Goal: Navigation & Orientation: Find specific page/section

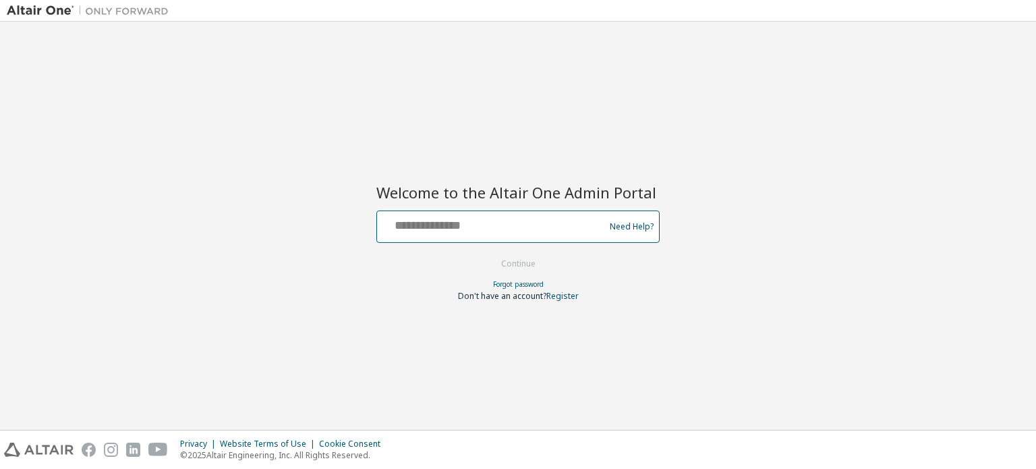
click at [485, 223] on input "text" at bounding box center [492, 224] width 221 height 20
click at [481, 225] on input "**********" at bounding box center [492, 224] width 221 height 20
type input "**********"
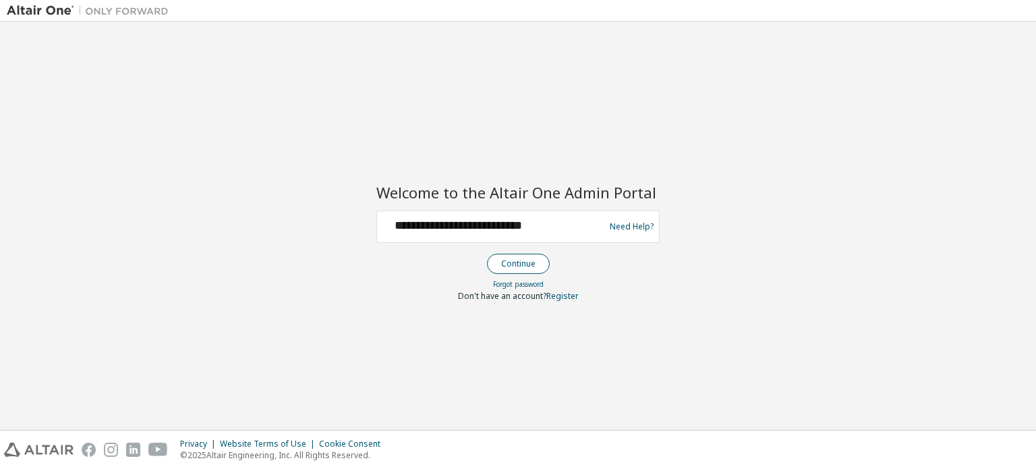
click at [503, 255] on button "Continue" at bounding box center [518, 264] width 63 height 20
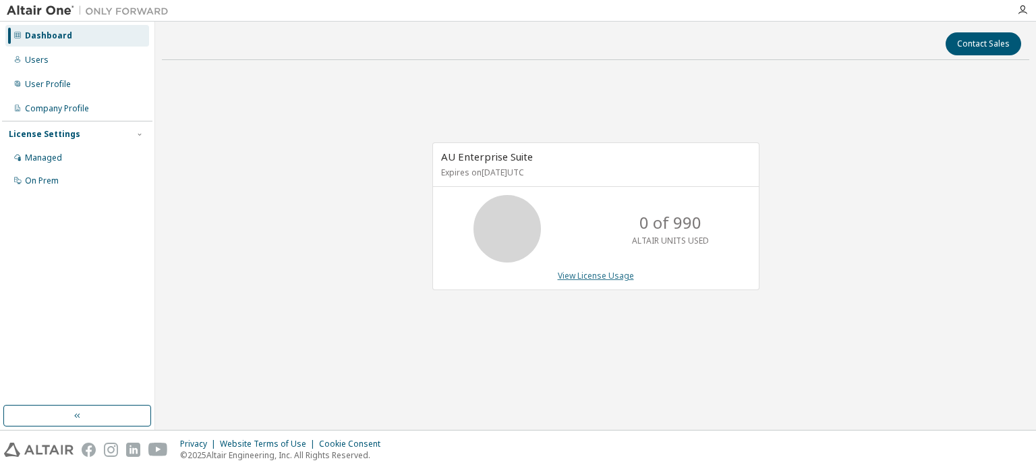
click at [596, 272] on link "View License Usage" at bounding box center [596, 275] width 76 height 11
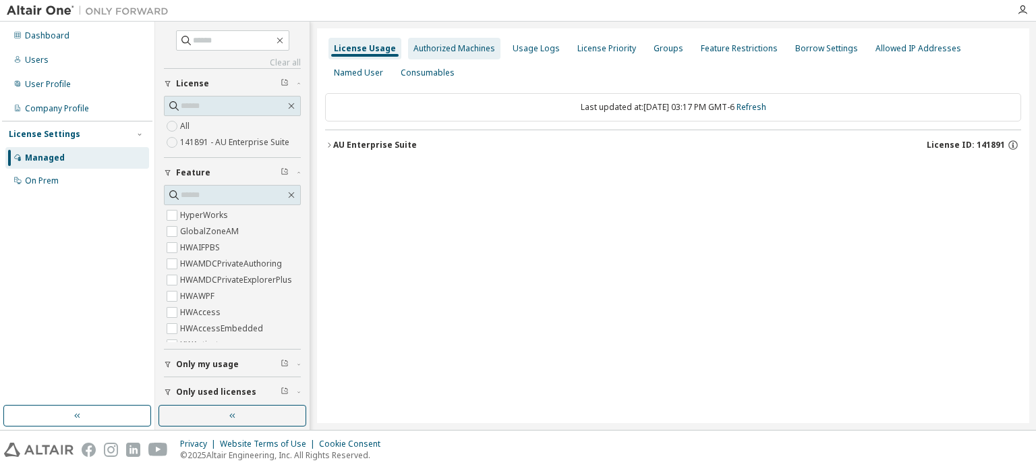
click at [438, 49] on div "Authorized Machines" at bounding box center [454, 48] width 82 height 11
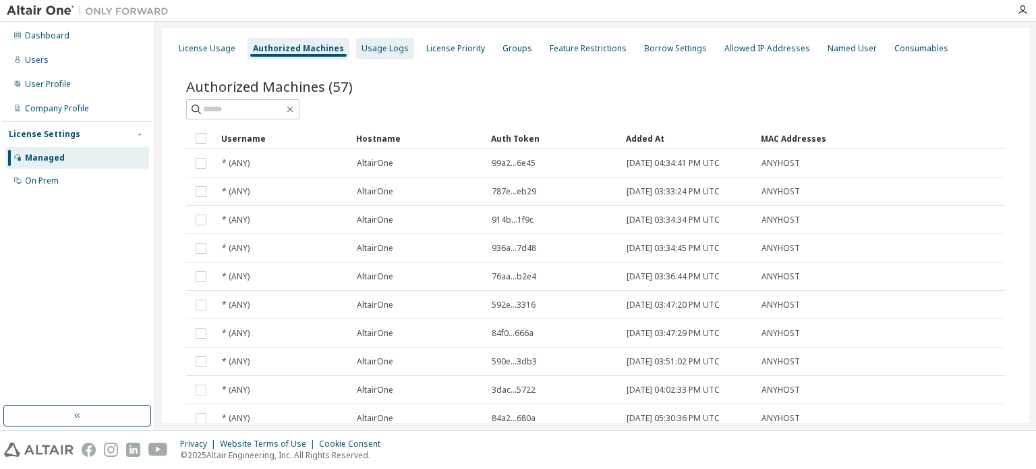
click at [381, 43] on div "Usage Logs" at bounding box center [385, 48] width 47 height 11
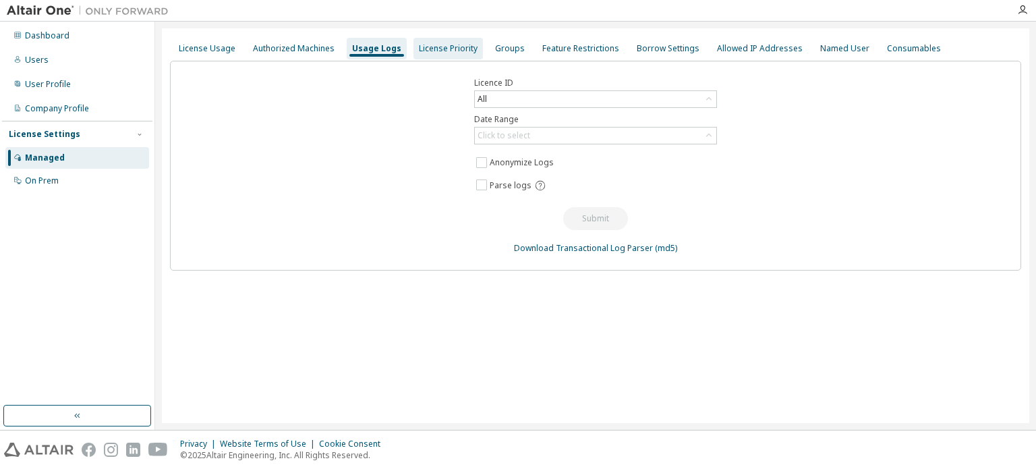
click at [424, 42] on div "License Priority" at bounding box center [447, 49] width 69 height 22
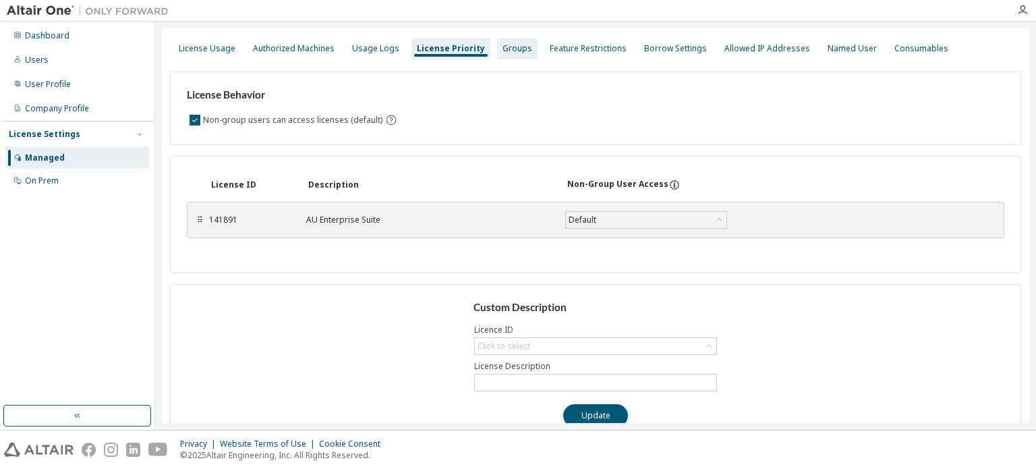
click at [497, 55] on div "Groups" at bounding box center [517, 49] width 40 height 22
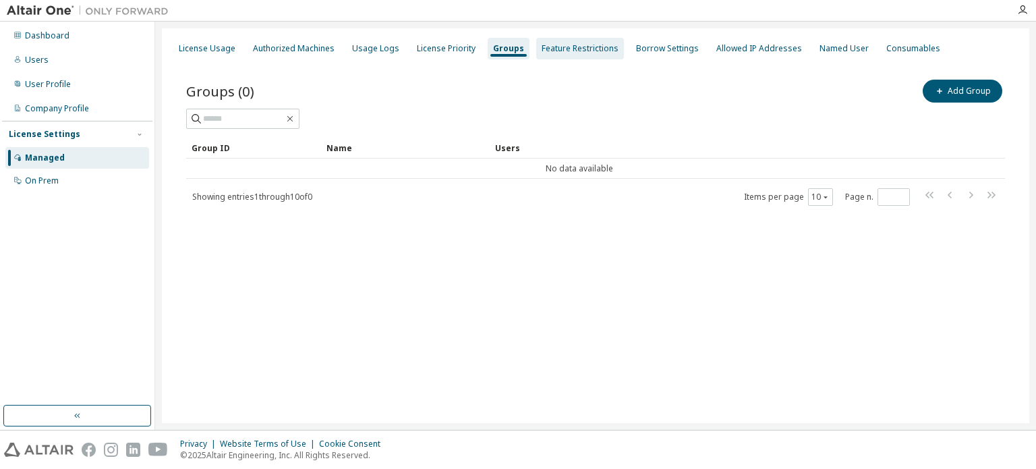
click at [542, 52] on div "Feature Restrictions" at bounding box center [580, 48] width 77 height 11
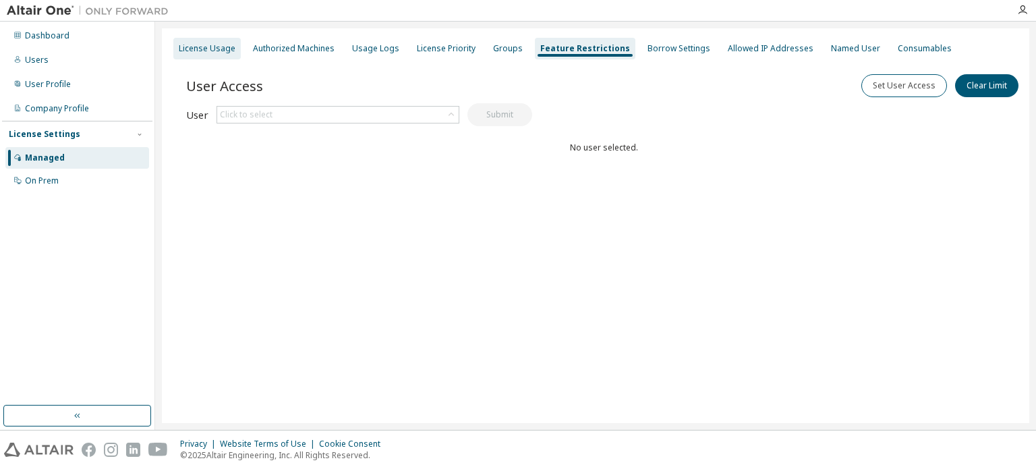
click at [188, 56] on div "License Usage" at bounding box center [206, 49] width 67 height 22
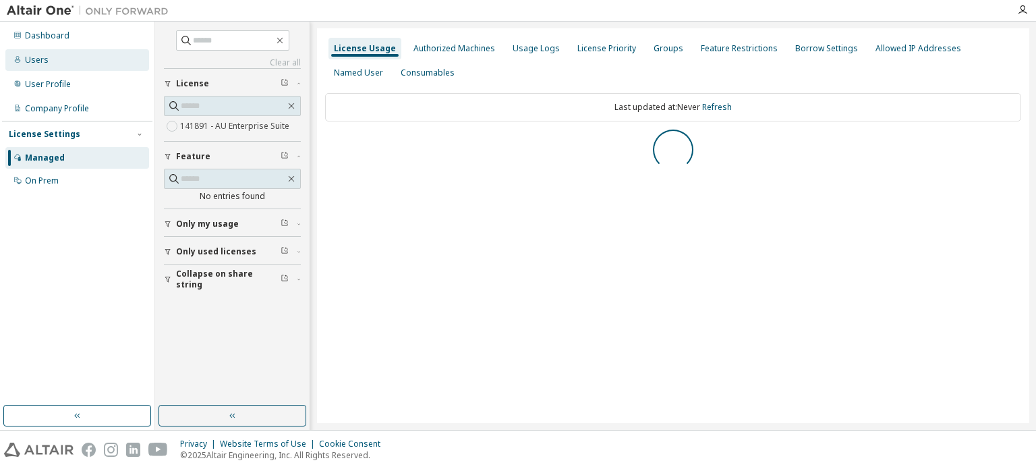
click at [43, 63] on div "Users" at bounding box center [37, 60] width 24 height 11
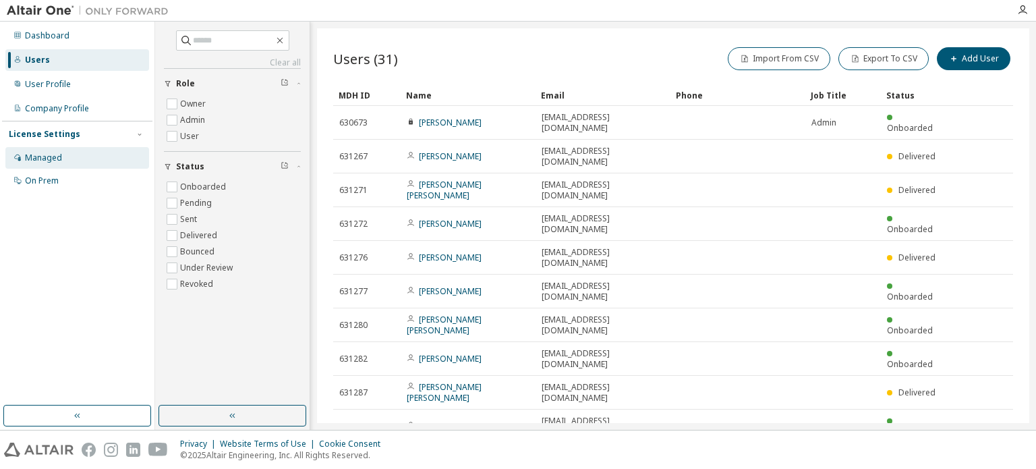
click at [92, 147] on div "Managed" at bounding box center [77, 158] width 144 height 22
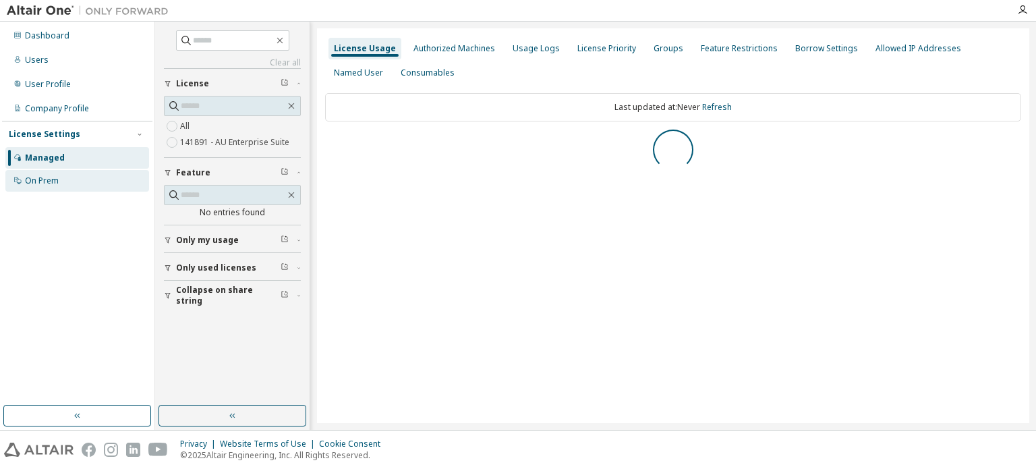
click at [80, 170] on div "On Prem" at bounding box center [77, 181] width 144 height 22
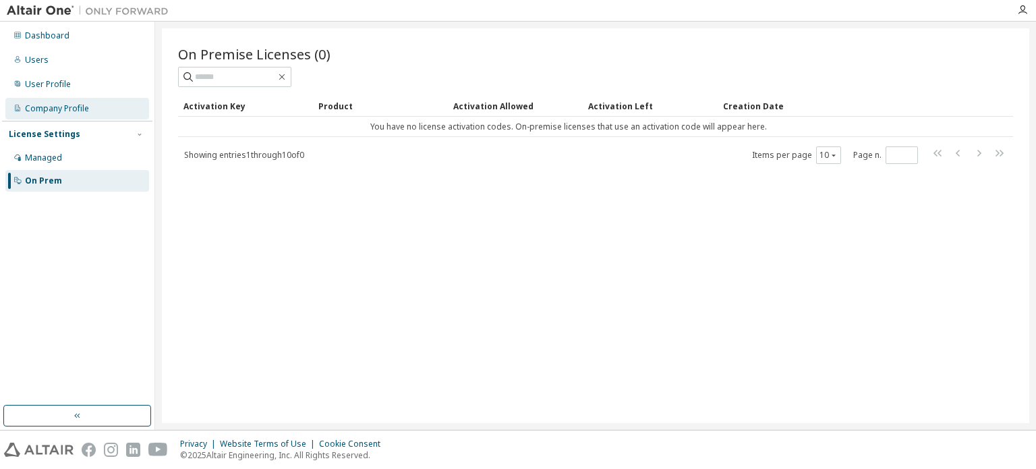
click at [83, 112] on div "Company Profile" at bounding box center [57, 108] width 64 height 11
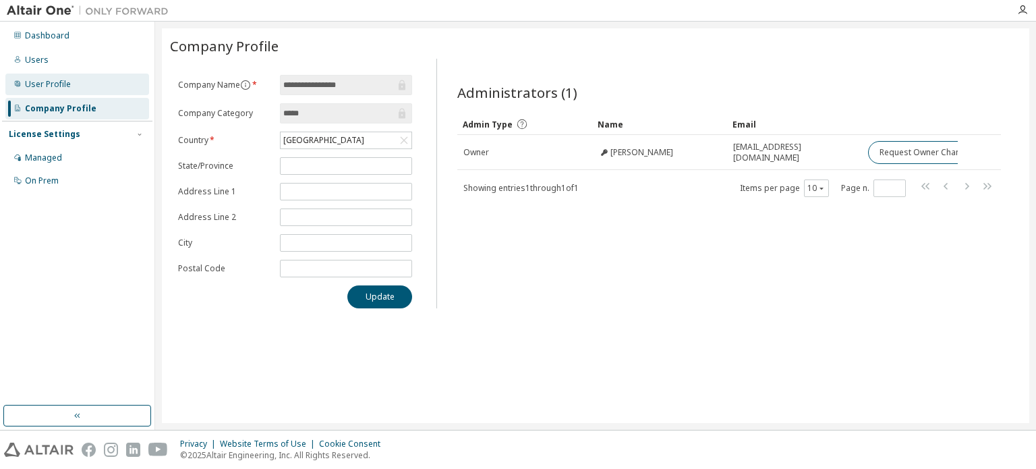
click at [84, 83] on div "User Profile" at bounding box center [77, 85] width 144 height 22
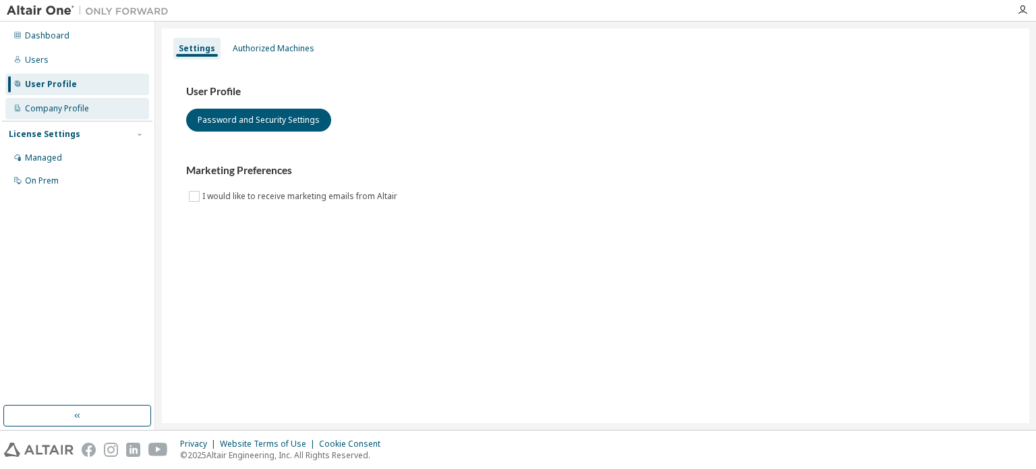
click at [83, 101] on div "Company Profile" at bounding box center [77, 109] width 144 height 22
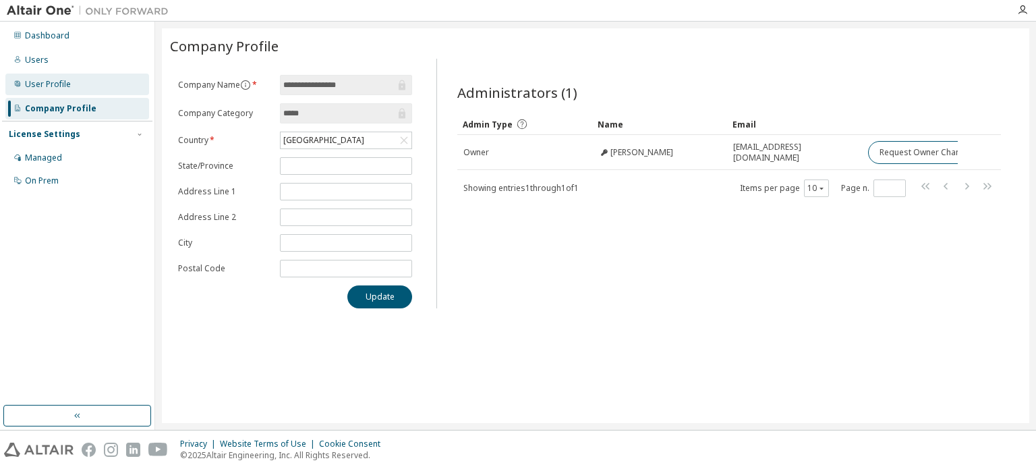
click at [108, 80] on div "User Profile" at bounding box center [77, 85] width 144 height 22
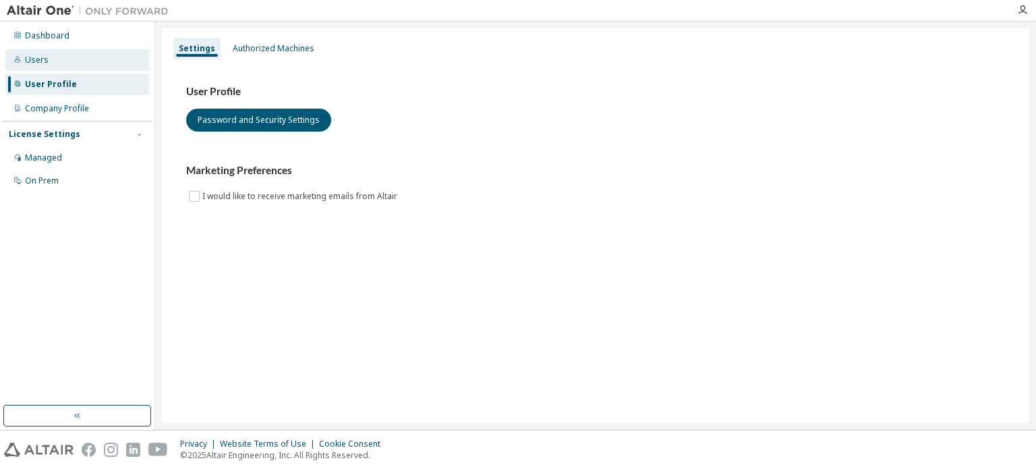
click at [98, 64] on div "Users" at bounding box center [77, 60] width 144 height 22
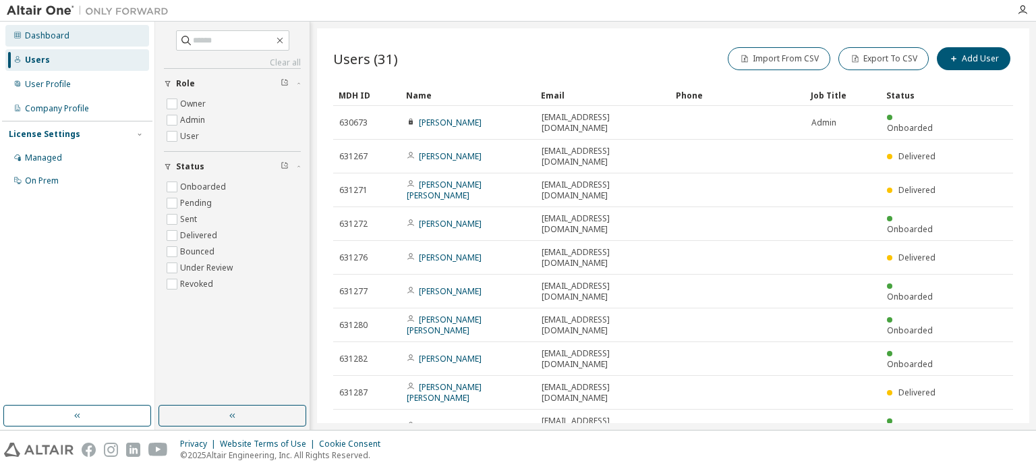
click at [81, 37] on div "Dashboard" at bounding box center [77, 36] width 144 height 22
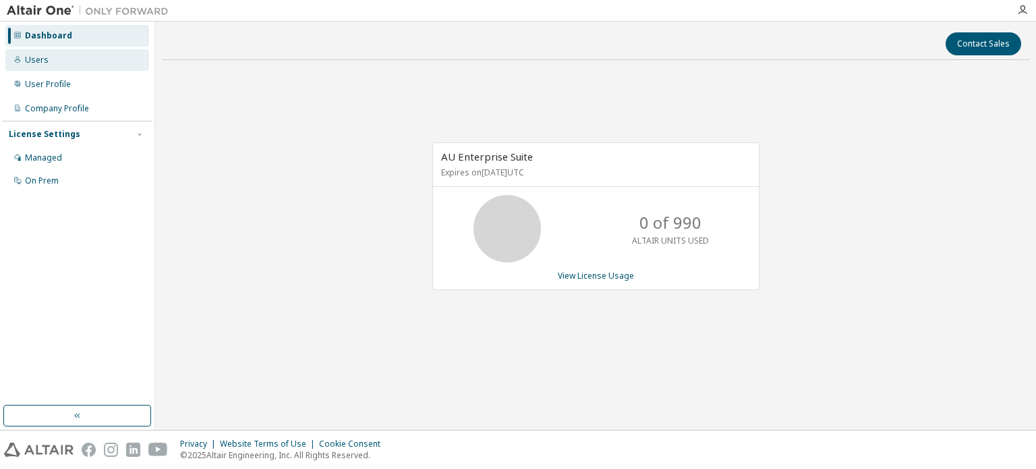
click at [73, 69] on div "Users" at bounding box center [77, 60] width 144 height 22
